Goal: Navigation & Orientation: Find specific page/section

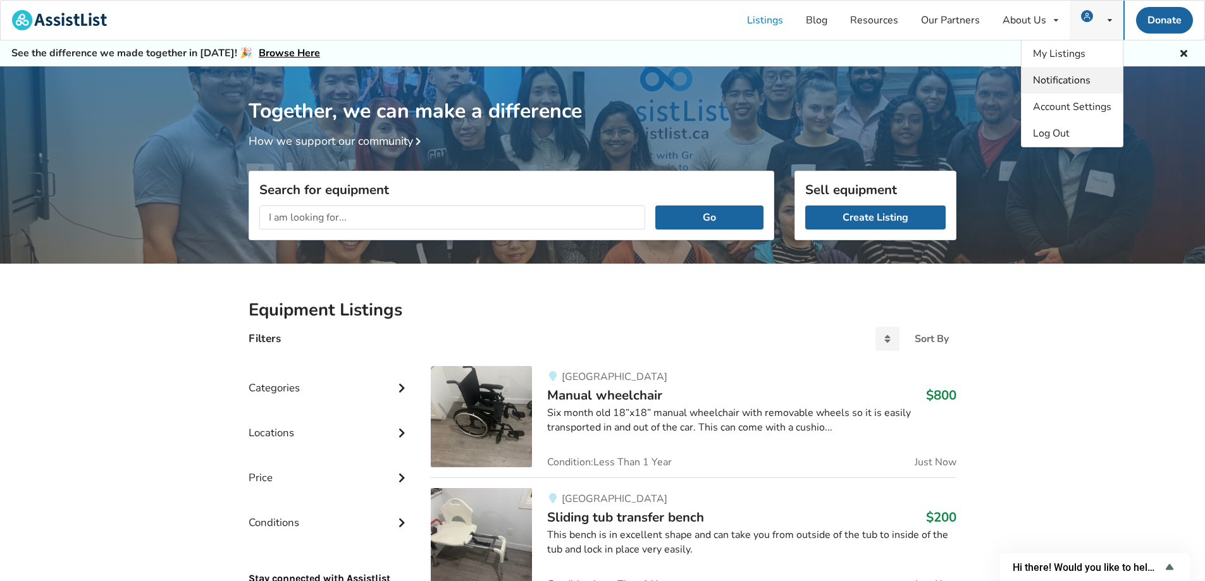
click at [1063, 77] on span "Notifications" at bounding box center [1062, 80] width 58 height 14
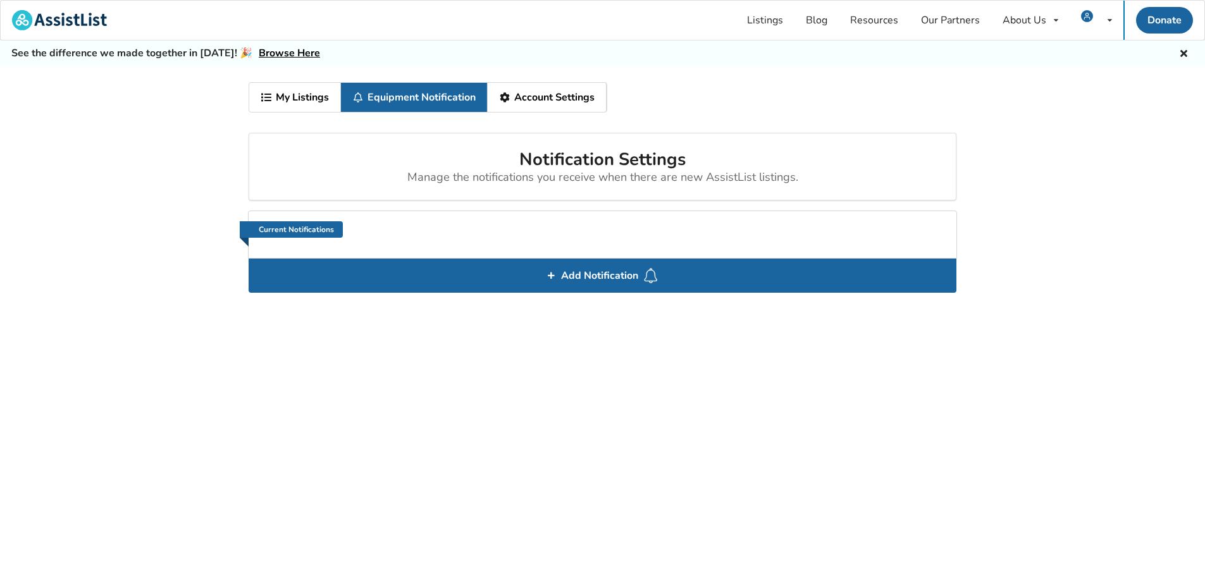
click at [304, 94] on link "My Listings" at bounding box center [295, 97] width 92 height 29
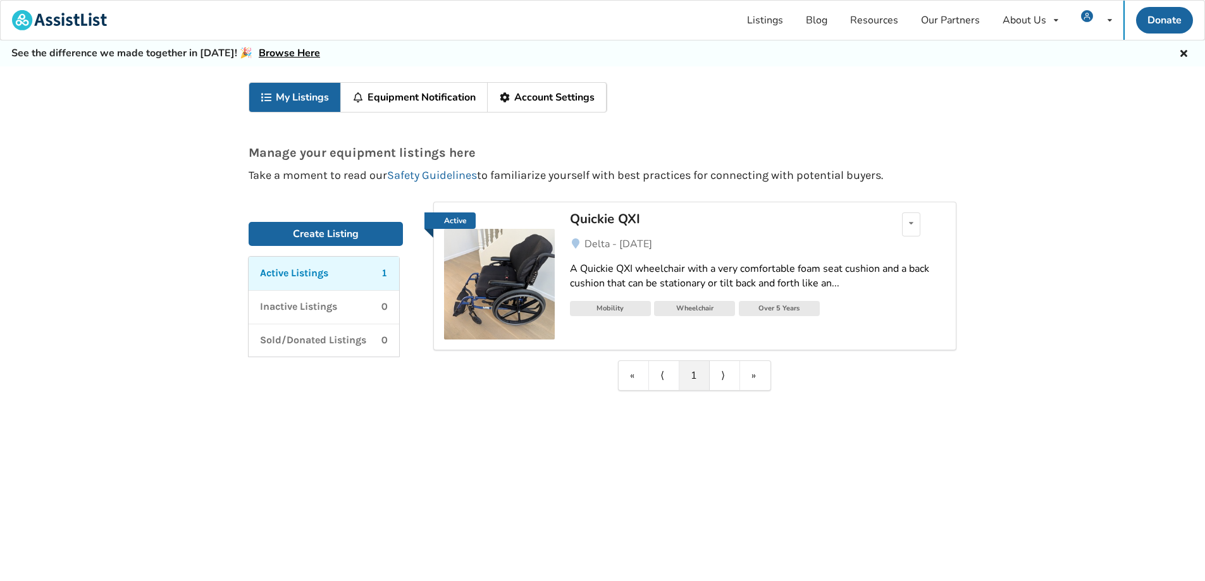
click at [391, 98] on link "Equipment Notification" at bounding box center [414, 97] width 147 height 29
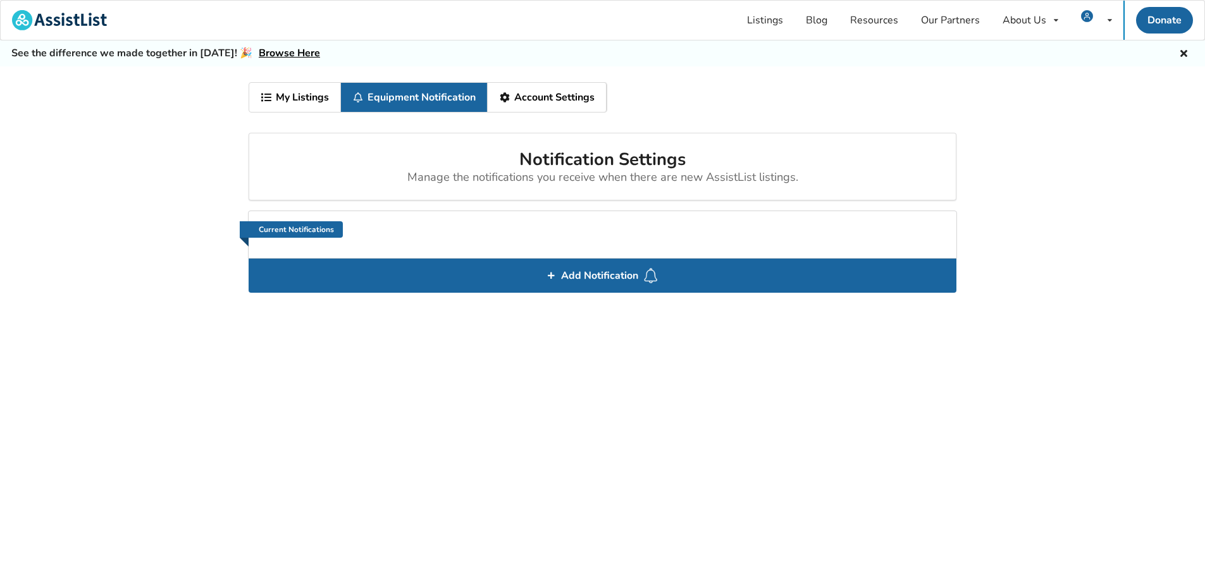
click at [550, 99] on link "Account Settings" at bounding box center [547, 97] width 119 height 29
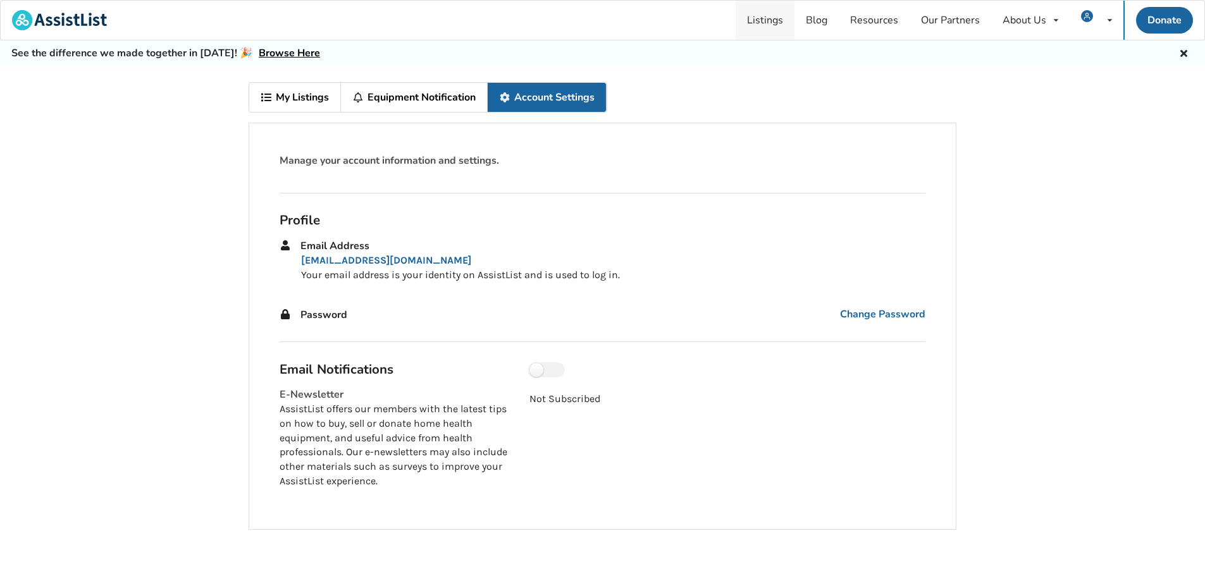
click at [767, 19] on link "Listings" at bounding box center [765, 20] width 59 height 39
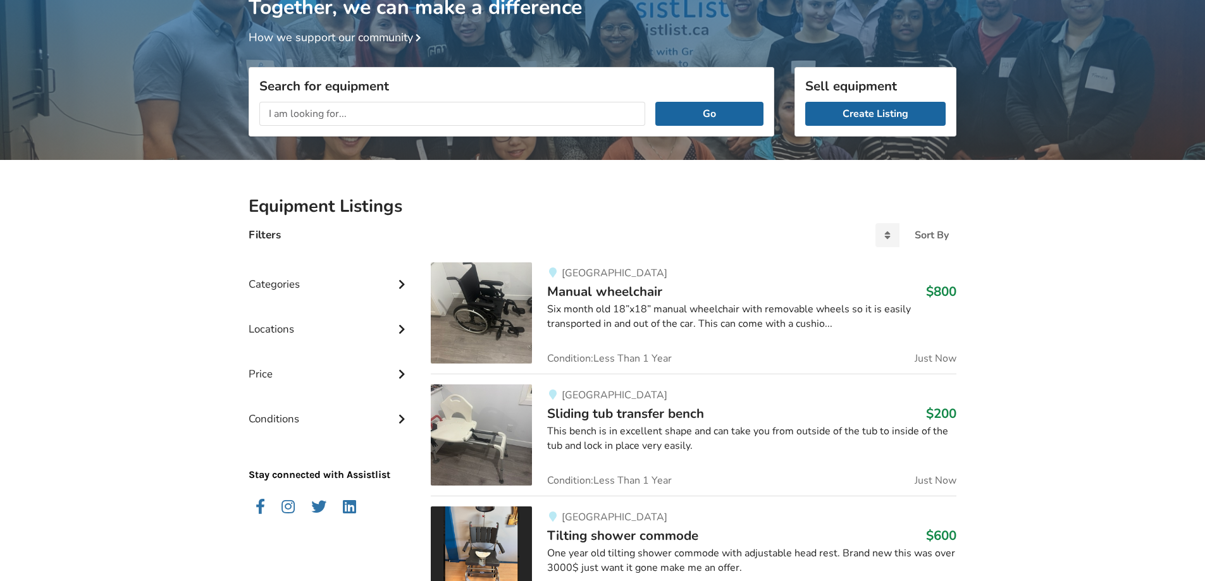
scroll to position [127, 0]
